Goal: Task Accomplishment & Management: Manage account settings

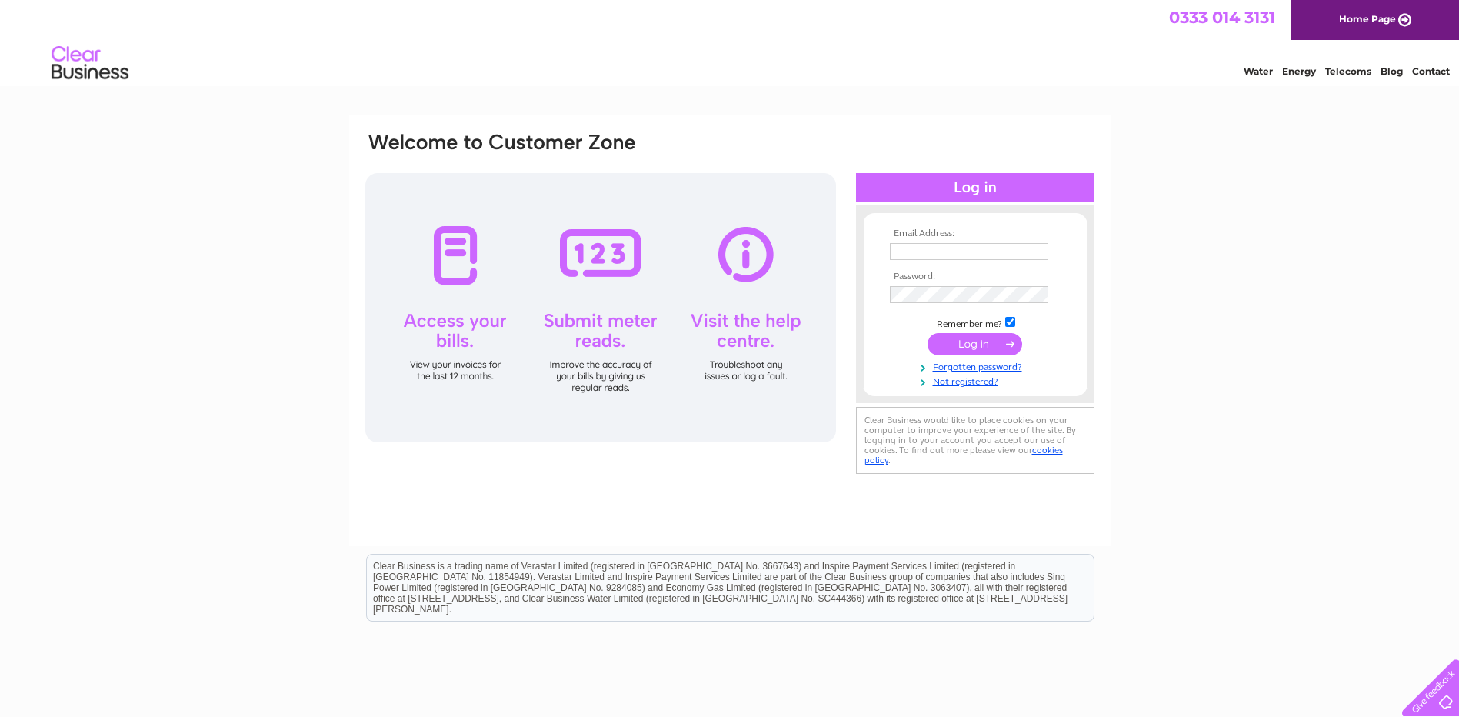
type input "[PERSON_NAME][EMAIL_ADDRESS][PERSON_NAME][DOMAIN_NAME]"
click at [971, 343] on input "submit" at bounding box center [975, 344] width 95 height 22
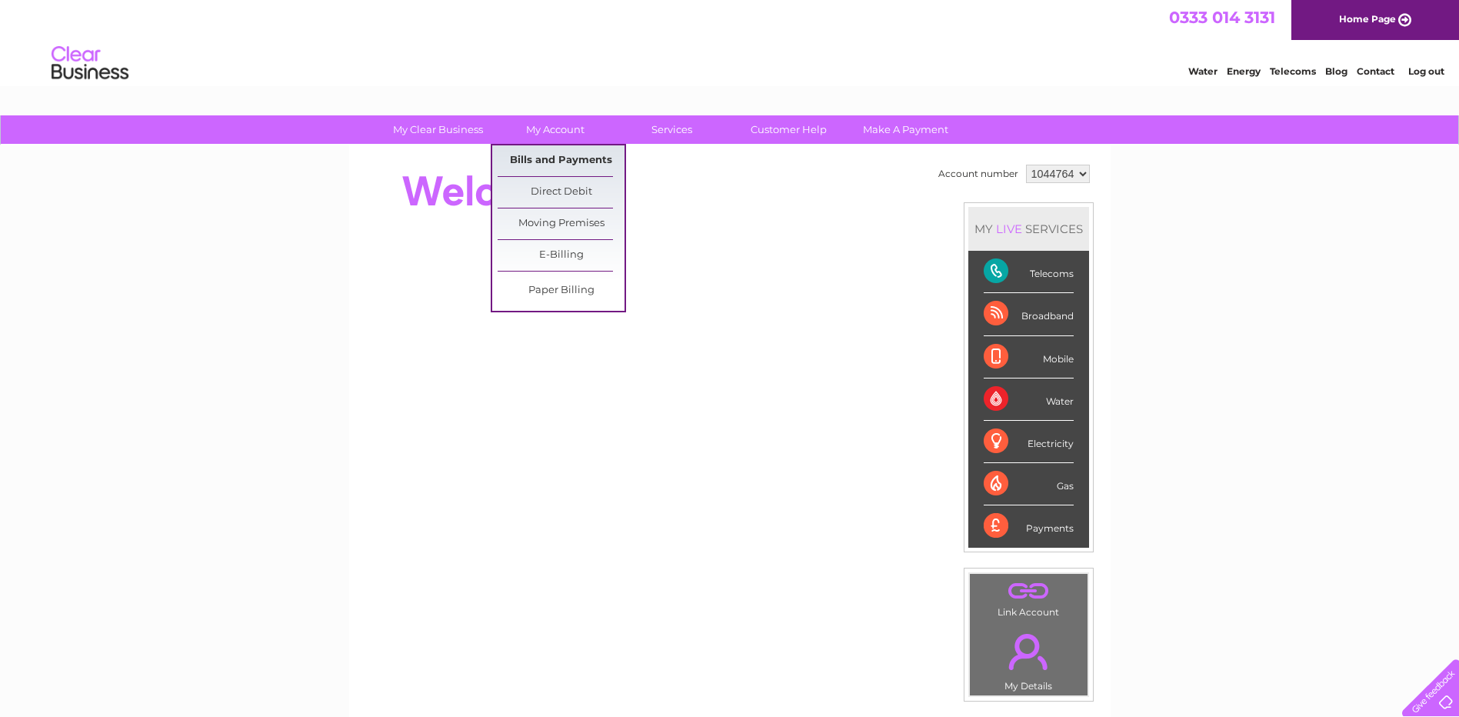
click at [562, 168] on link "Bills and Payments" at bounding box center [561, 160] width 127 height 31
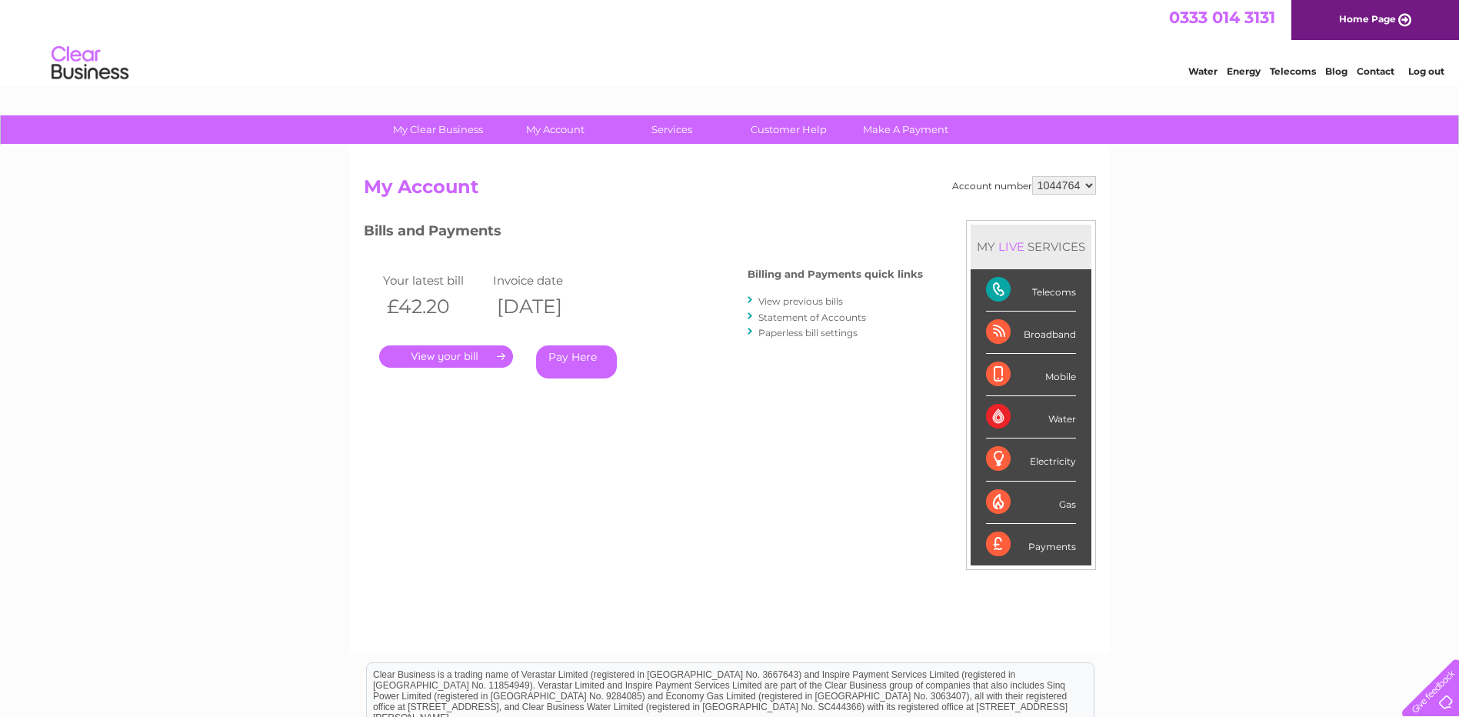
click at [1212, 363] on div "My Clear Business Login Details My Details My Preferences Link Account My Accou…" at bounding box center [729, 516] width 1459 height 802
click at [1220, 345] on div "My Clear Business Login Details My Details My Preferences Link Account My Accou…" at bounding box center [729, 516] width 1459 height 802
click at [473, 353] on link "." at bounding box center [446, 356] width 134 height 22
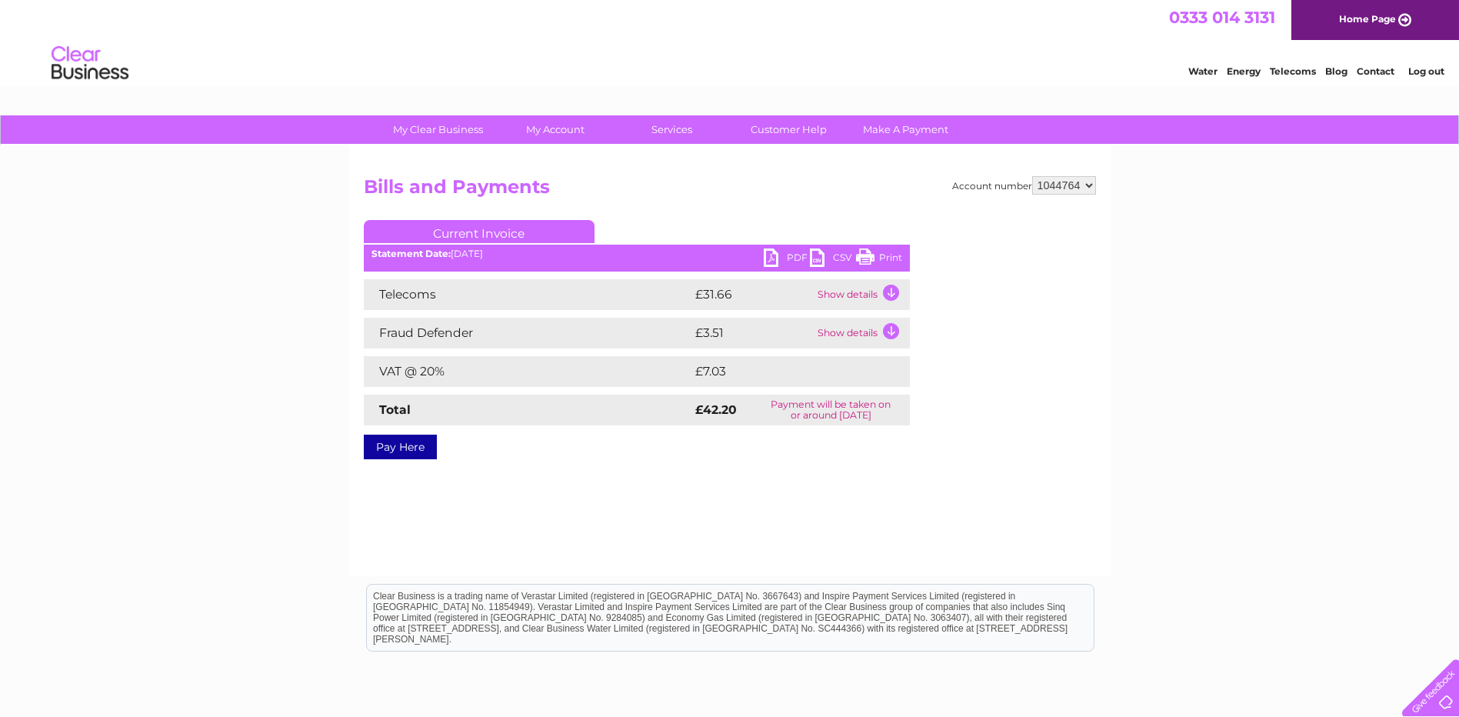
click at [796, 256] on link "PDF" at bounding box center [787, 259] width 46 height 22
